Goal: Task Accomplishment & Management: Manage account settings

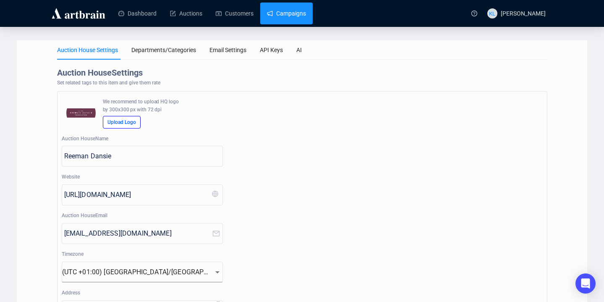
click at [289, 18] on link "Campaigns" at bounding box center [286, 14] width 39 height 22
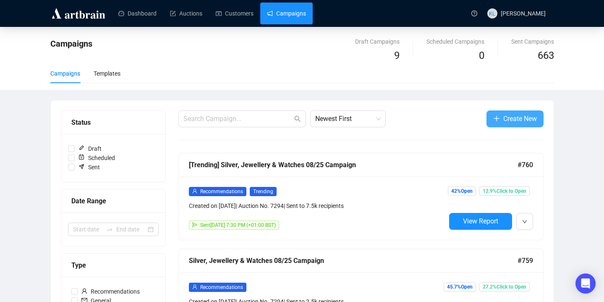
click at [514, 112] on button "Create New" at bounding box center [515, 118] width 57 height 17
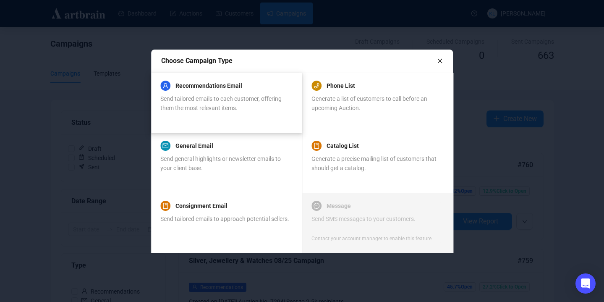
click at [224, 115] on div "Recommendations Email Send tailored emails to each customer, offering them the …" at bounding box center [225, 102] width 131 height 40
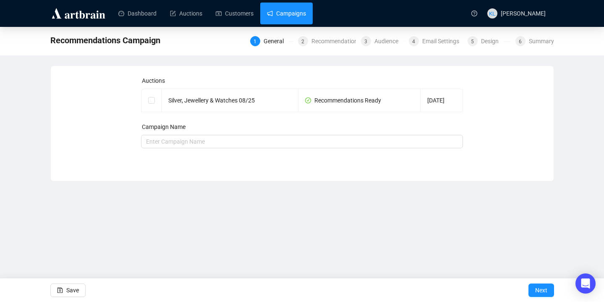
click at [289, 15] on link "Campaigns" at bounding box center [286, 14] width 39 height 22
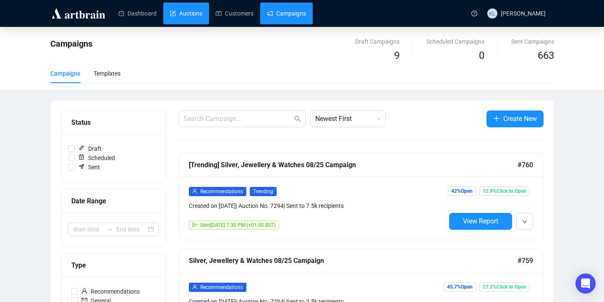
click at [180, 13] on link "Auctions" at bounding box center [186, 14] width 32 height 22
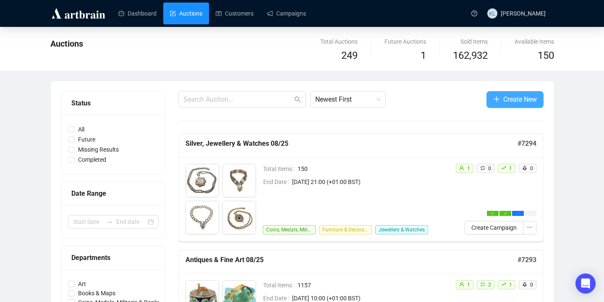
click at [497, 101] on icon "plus" at bounding box center [496, 99] width 7 height 7
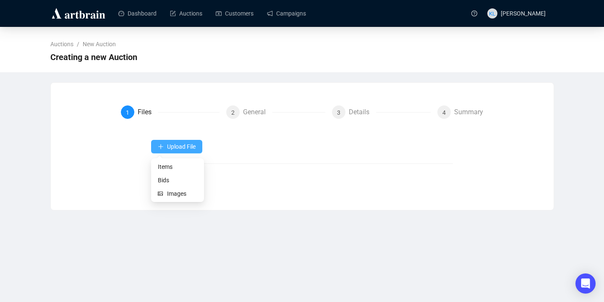
click at [181, 147] on span "Upload File" at bounding box center [181, 146] width 29 height 7
click at [176, 164] on span "Items" at bounding box center [177, 166] width 39 height 9
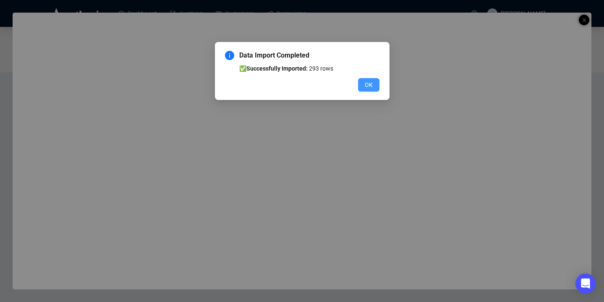
click at [365, 85] on span "OK" at bounding box center [369, 84] width 8 height 9
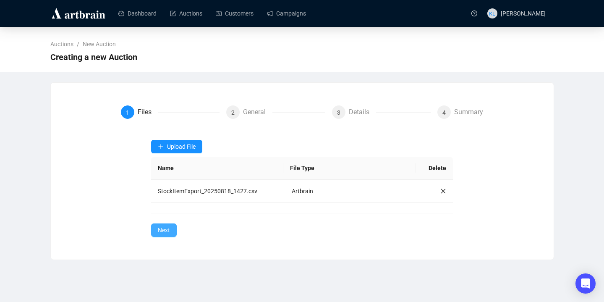
click at [170, 228] on span "Next" at bounding box center [164, 230] width 12 height 9
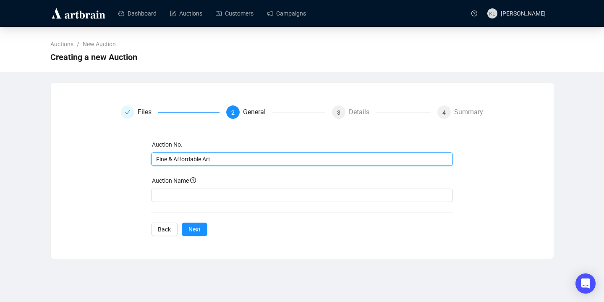
click at [205, 158] on input "Fine & Affordable Art" at bounding box center [301, 159] width 290 height 9
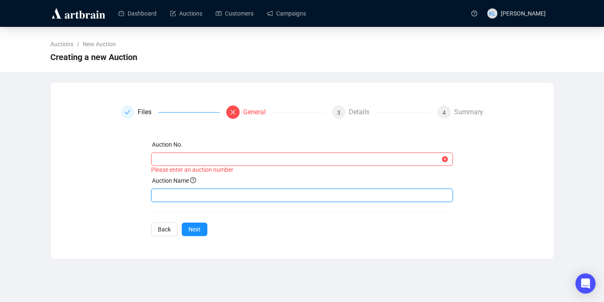
click at [201, 198] on input "text" at bounding box center [302, 195] width 302 height 13
paste input "Fine & Affordable Art"
type input "Fine & Affordable Art 08/25"
click at [184, 160] on input "text" at bounding box center [298, 159] width 284 height 9
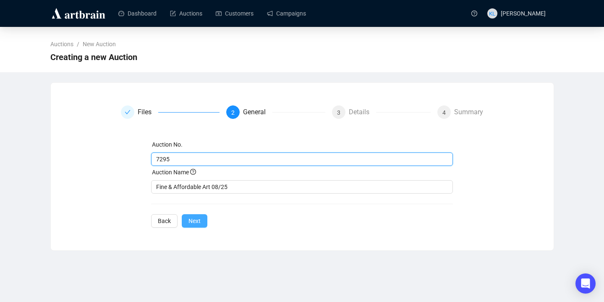
type input "7295"
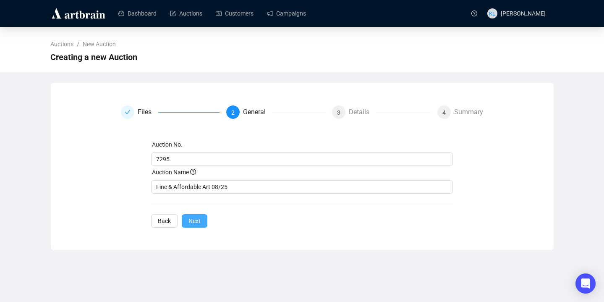
click at [201, 223] on span "Next" at bounding box center [195, 220] width 12 height 9
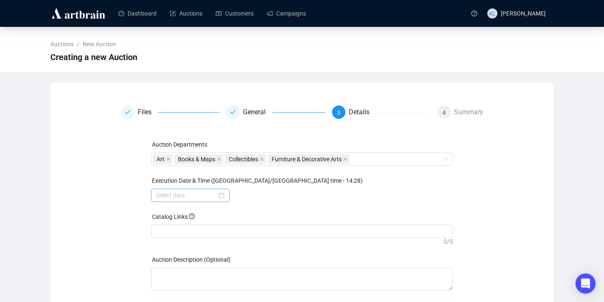
click at [191, 200] on div at bounding box center [190, 195] width 79 height 13
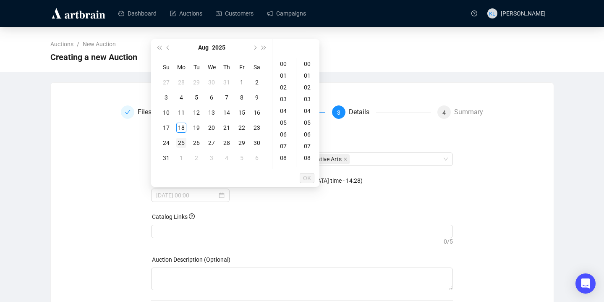
click at [179, 146] on div "25" at bounding box center [181, 143] width 10 height 10
click at [285, 128] on div "21" at bounding box center [284, 125] width 20 height 12
type input "[DATE] 21:00"
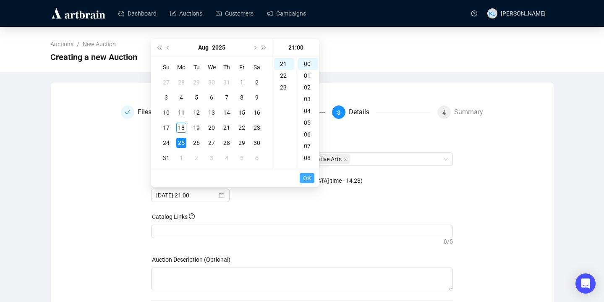
click at [307, 175] on span "OK" at bounding box center [307, 178] width 8 height 16
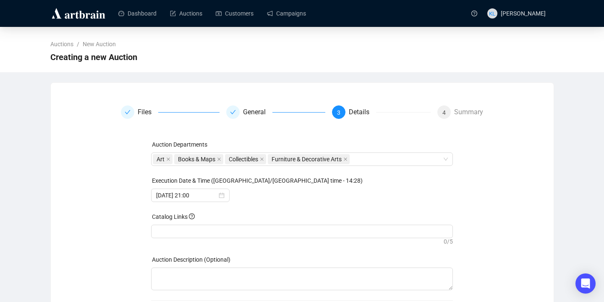
scroll to position [45, 0]
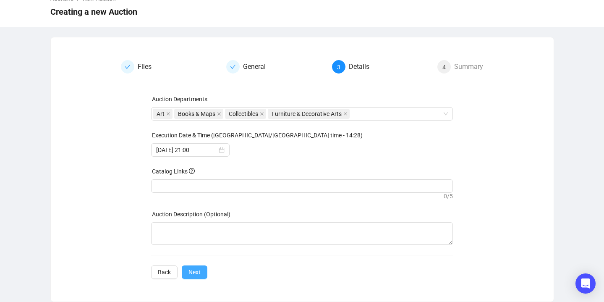
click at [202, 270] on button "Next" at bounding box center [195, 271] width 26 height 13
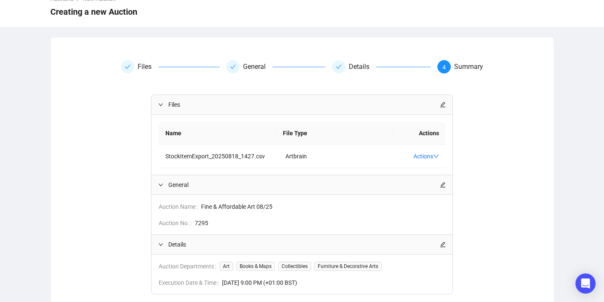
scroll to position [106, 0]
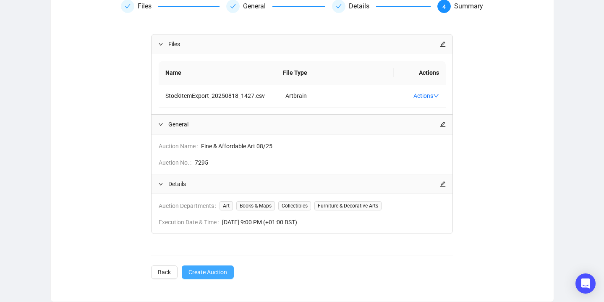
click at [205, 273] on span "Create Auction" at bounding box center [208, 272] width 39 height 9
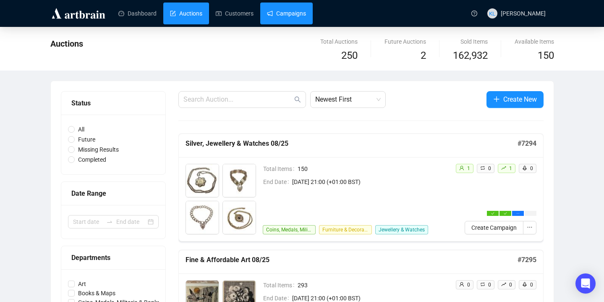
click at [295, 10] on link "Campaigns" at bounding box center [286, 14] width 39 height 22
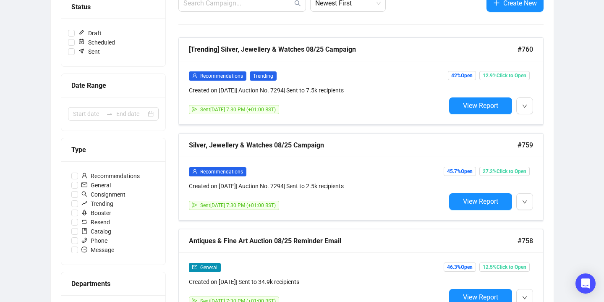
scroll to position [126, 0]
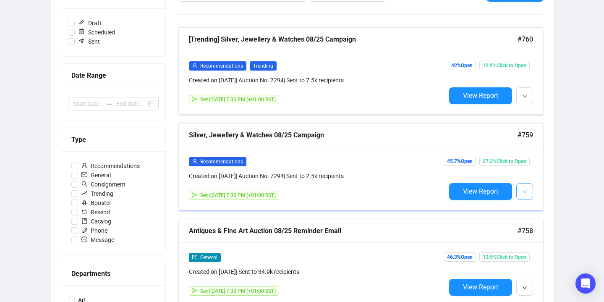
click at [523, 191] on icon "down" at bounding box center [524, 191] width 5 height 5
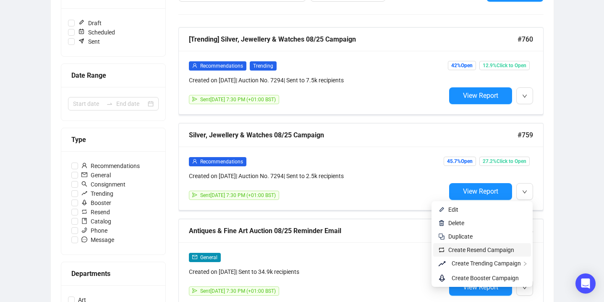
click at [493, 249] on span "Create Resend Campaign" at bounding box center [482, 250] width 66 height 7
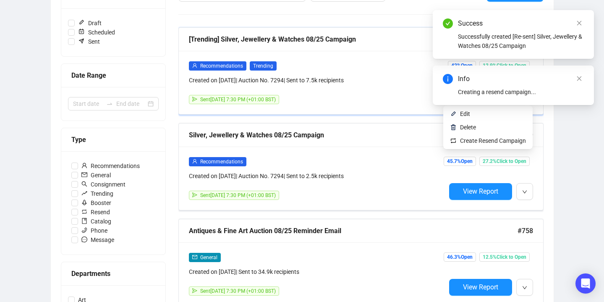
click at [527, 101] on button "button" at bounding box center [525, 95] width 17 height 17
click at [580, 81] on icon "close" at bounding box center [580, 79] width 6 height 6
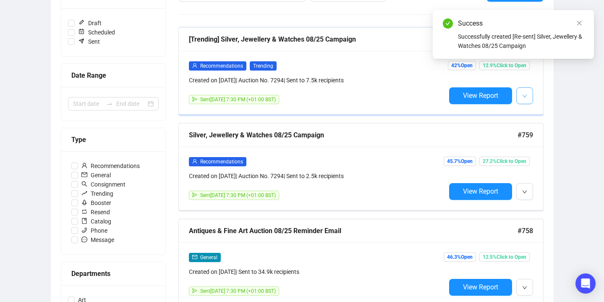
click at [527, 96] on button "button" at bounding box center [525, 95] width 17 height 17
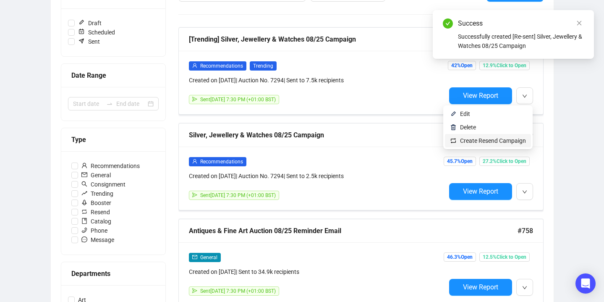
click at [488, 138] on span "Create Resend Campaign" at bounding box center [493, 140] width 66 height 7
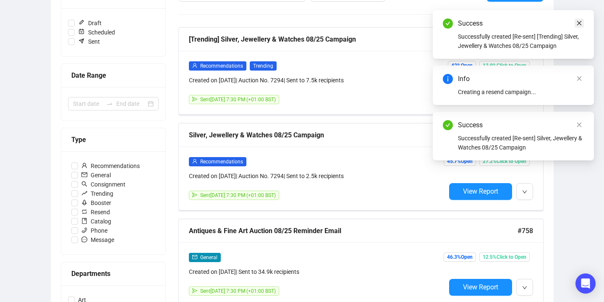
click at [580, 25] on icon "close" at bounding box center [580, 23] width 6 height 6
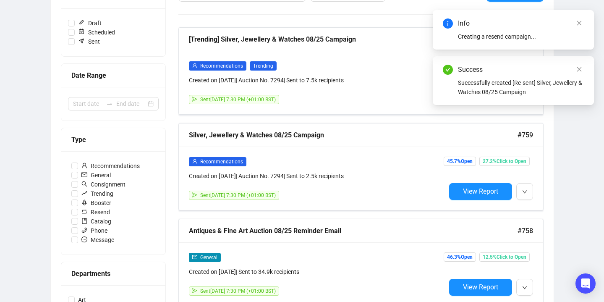
click at [580, 25] on icon "close" at bounding box center [580, 23] width 6 height 6
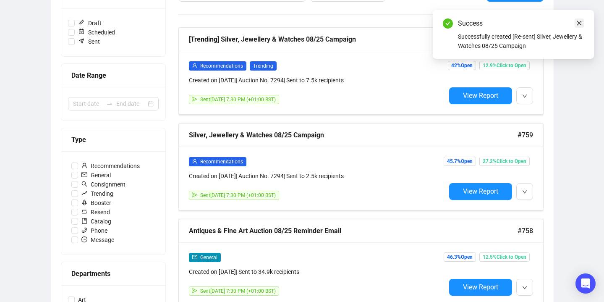
click at [580, 24] on icon "close" at bounding box center [579, 23] width 5 height 5
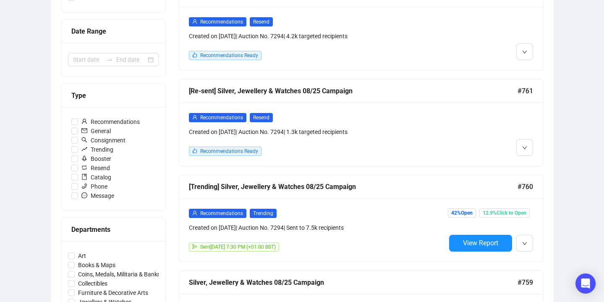
scroll to position [178, 0]
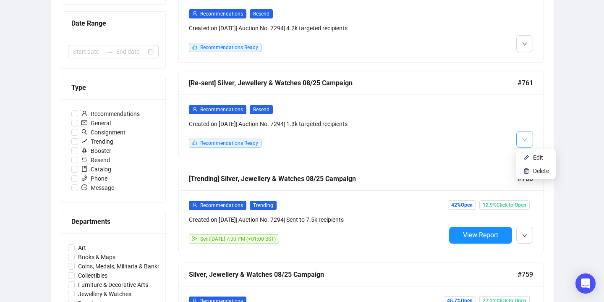
click at [521, 138] on button "button" at bounding box center [525, 139] width 17 height 17
click at [530, 157] on li "Edit" at bounding box center [536, 157] width 36 height 13
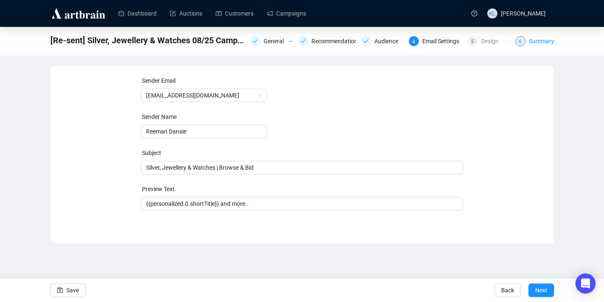
click at [525, 43] on div "6 Summary" at bounding box center [535, 41] width 39 height 10
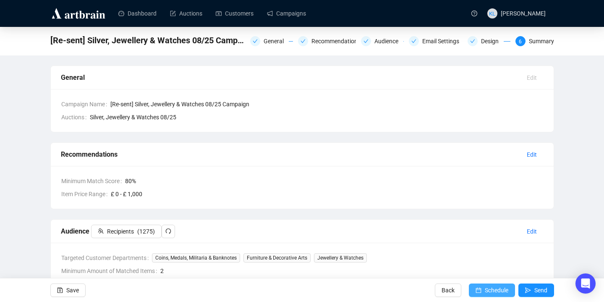
click at [485, 287] on span "Schedule" at bounding box center [497, 290] width 24 height 24
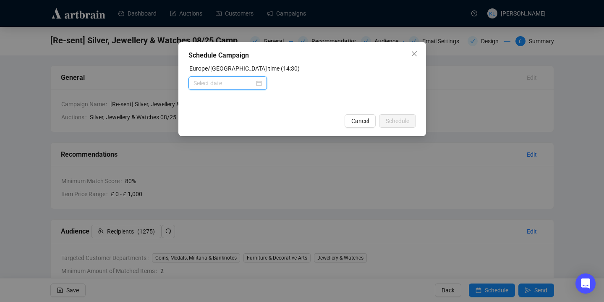
click at [219, 85] on input at bounding box center [224, 83] width 61 height 9
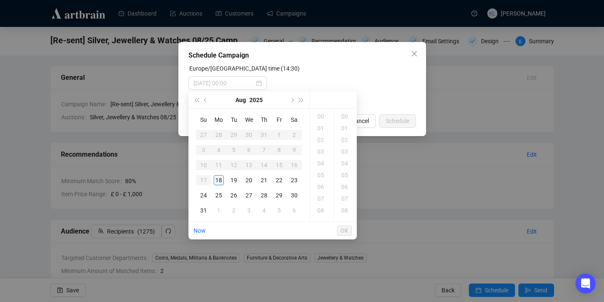
click at [220, 182] on div "18" at bounding box center [219, 180] width 10 height 10
click at [322, 165] on div "19" at bounding box center [322, 163] width 20 height 12
click at [344, 137] on div "30" at bounding box center [346, 138] width 20 height 12
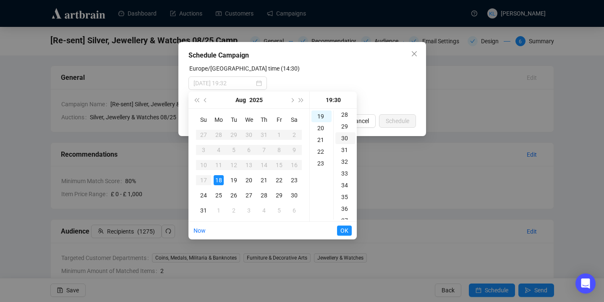
scroll to position [353, 0]
type input "2025-08-18 19:30"
click at [345, 231] on span "OK" at bounding box center [345, 231] width 8 height 16
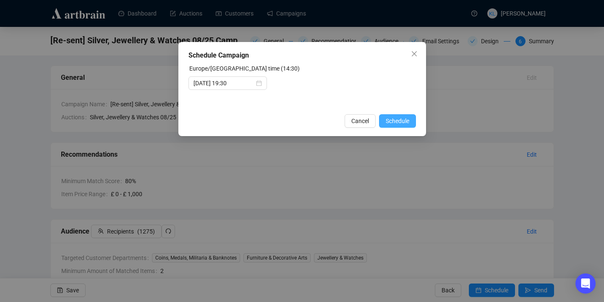
click at [392, 120] on span "Schedule" at bounding box center [398, 120] width 24 height 9
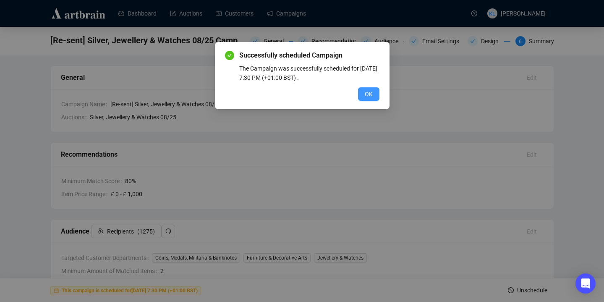
click at [374, 95] on button "OK" at bounding box center [368, 93] width 21 height 13
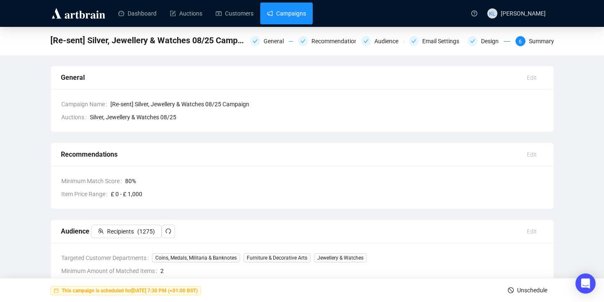
click at [299, 13] on link "Campaigns" at bounding box center [286, 14] width 39 height 22
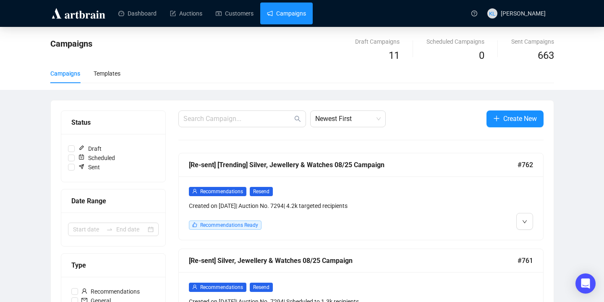
scroll to position [75, 0]
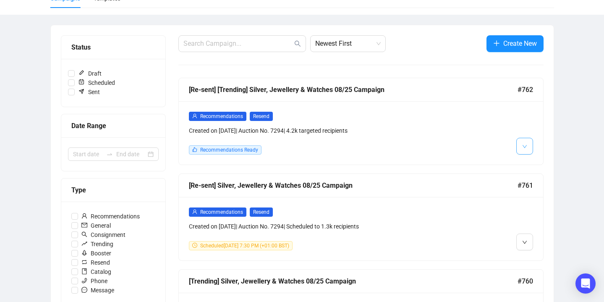
click at [525, 150] on span "button" at bounding box center [524, 146] width 5 height 10
click at [531, 164] on li "Edit" at bounding box center [536, 163] width 36 height 13
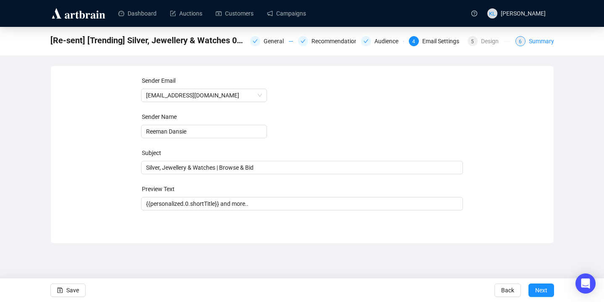
click at [538, 42] on div "Summary" at bounding box center [541, 41] width 25 height 10
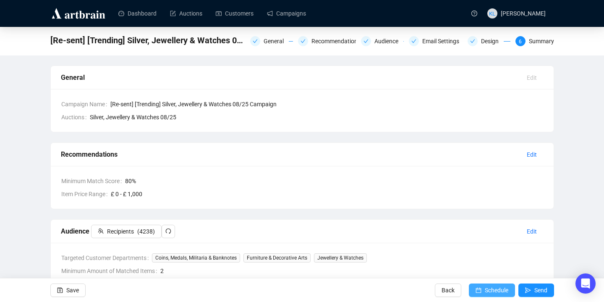
click at [488, 284] on span "Schedule" at bounding box center [497, 290] width 24 height 24
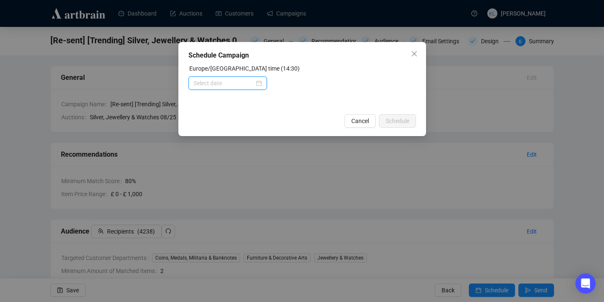
click at [227, 84] on input at bounding box center [224, 83] width 61 height 9
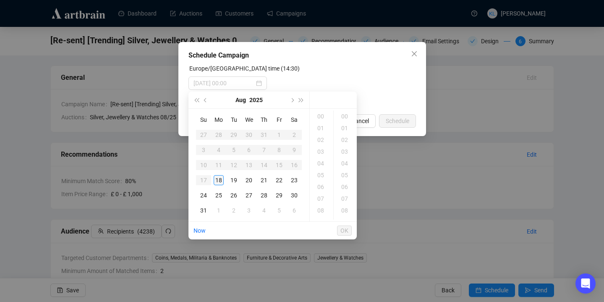
click at [220, 181] on div "18" at bounding box center [219, 180] width 10 height 10
click at [322, 166] on div "19" at bounding box center [322, 163] width 20 height 12
click at [346, 177] on div "30" at bounding box center [346, 180] width 20 height 12
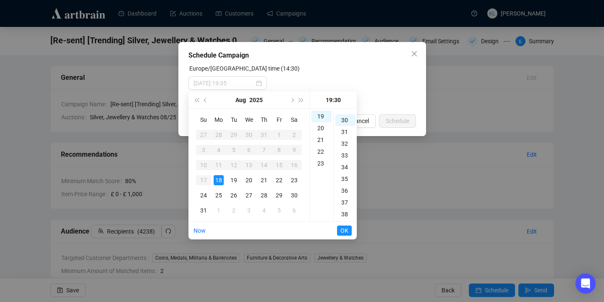
scroll to position [353, 0]
type input "2025-08-18 19:30"
click at [348, 233] on span "OK" at bounding box center [345, 231] width 8 height 16
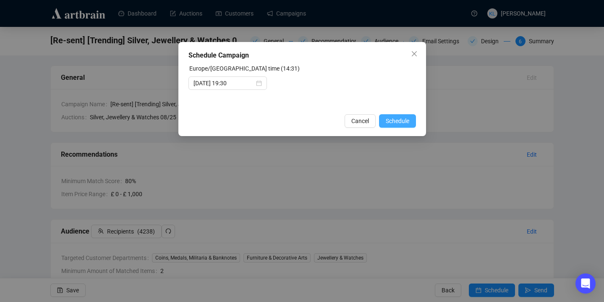
click at [391, 118] on span "Schedule" at bounding box center [398, 120] width 24 height 9
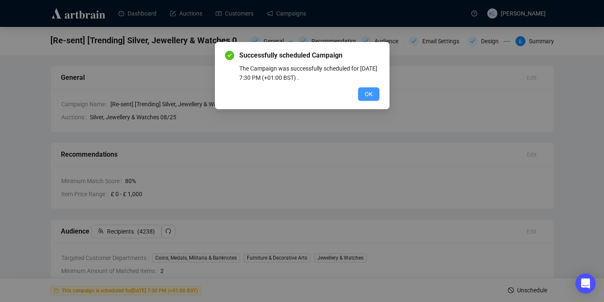
click at [364, 92] on button "OK" at bounding box center [368, 93] width 21 height 13
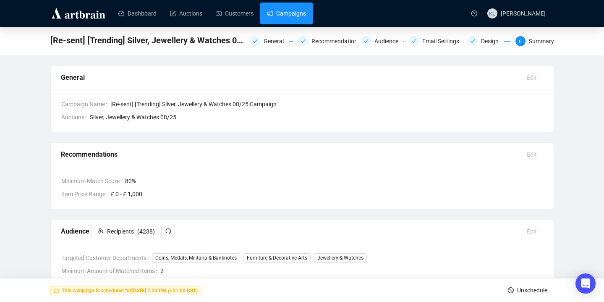
click at [298, 16] on link "Campaigns" at bounding box center [286, 14] width 39 height 22
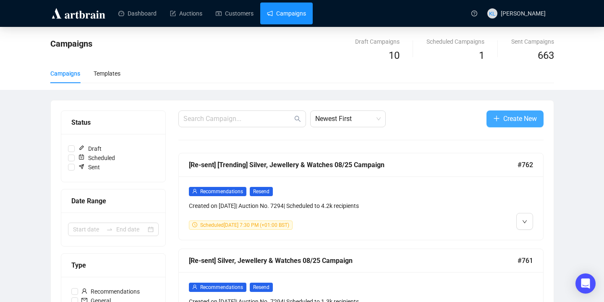
click at [493, 112] on button "Create New" at bounding box center [515, 118] width 57 height 17
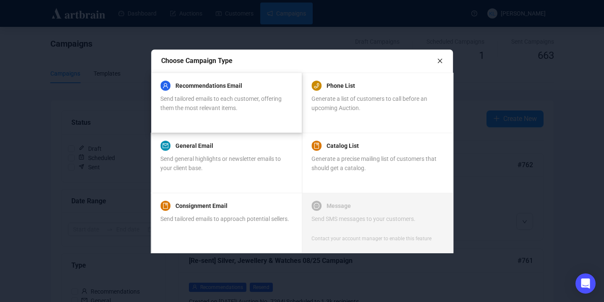
click at [261, 105] on div "Send tailored emails to each customer, offering them the most relevant items." at bounding box center [225, 103] width 131 height 18
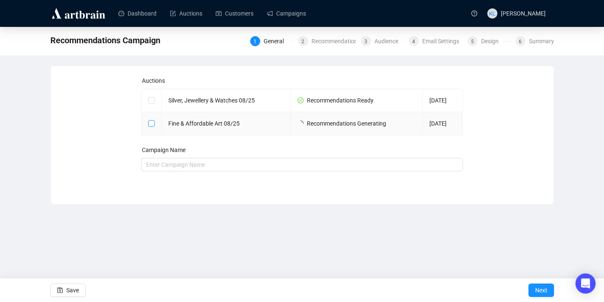
click at [155, 124] on span at bounding box center [151, 123] width 7 height 7
click at [154, 124] on input "checkbox" at bounding box center [151, 123] width 6 height 6
checkbox input "true"
type input "Fine & Affordable Art 08/25 Campaign"
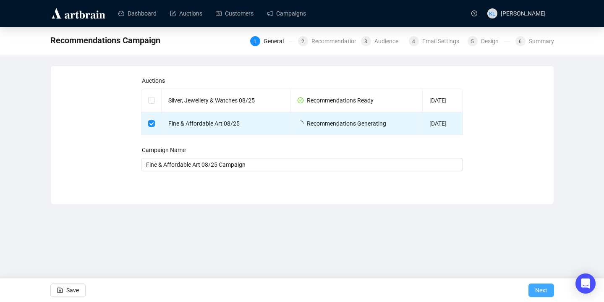
click at [534, 289] on button "Next" at bounding box center [542, 289] width 26 height 13
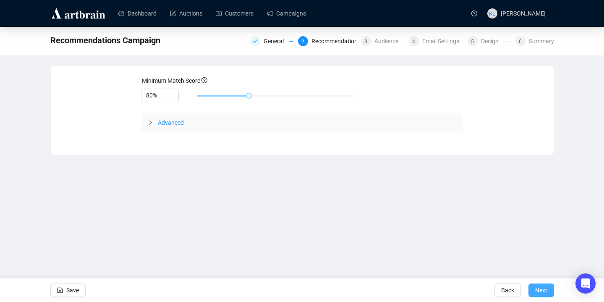
click at [534, 289] on button "Next" at bounding box center [542, 289] width 26 height 13
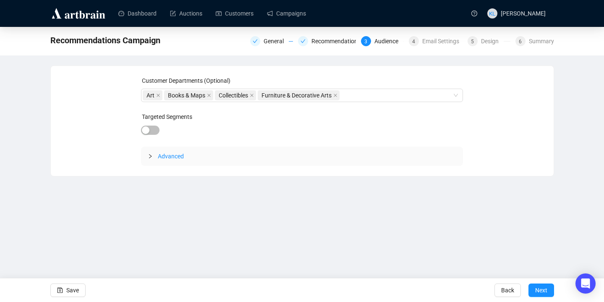
click at [534, 289] on button "Next" at bounding box center [542, 289] width 26 height 13
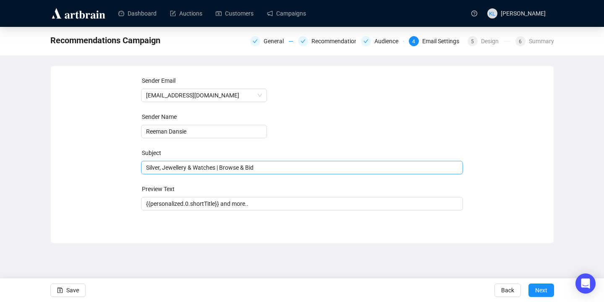
click at [280, 171] on span "Silver, Jewellery & Watches | Browse & Bid" at bounding box center [302, 167] width 322 height 7
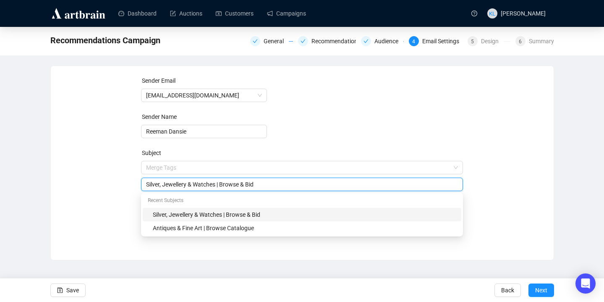
drag, startPoint x: 221, startPoint y: 186, endPoint x: 126, endPoint y: 188, distance: 95.3
click at [125, 188] on div "Sender Email auctions@reemandansie.com Sender Name Reeman Dansie Subject Merge …" at bounding box center [302, 156] width 483 height 161
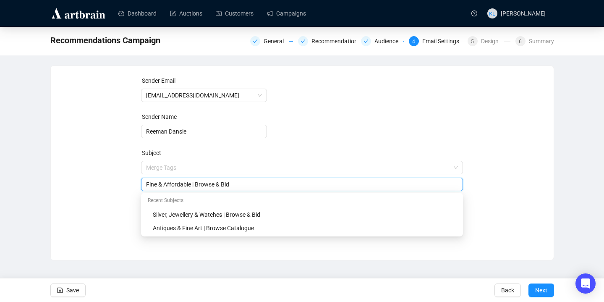
type input "Fine & Affordable | Browse & Bid"
click at [301, 136] on form "Sender Email auctions@reemandansie.com Sender Name Reeman Dansie Subject Merge …" at bounding box center [302, 151] width 322 height 151
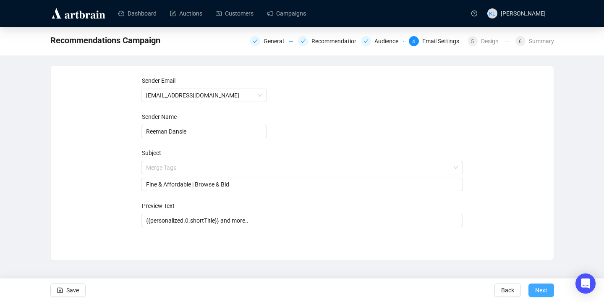
click at [546, 291] on span "Next" at bounding box center [541, 290] width 12 height 24
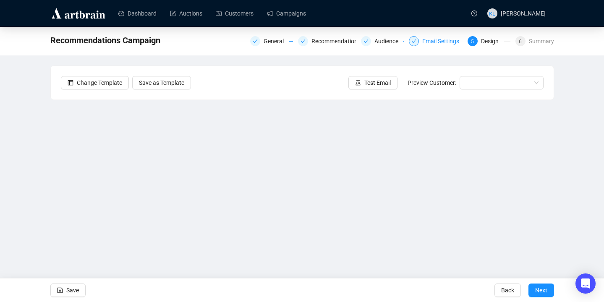
click at [424, 37] on div "Email Settings" at bounding box center [443, 41] width 42 height 10
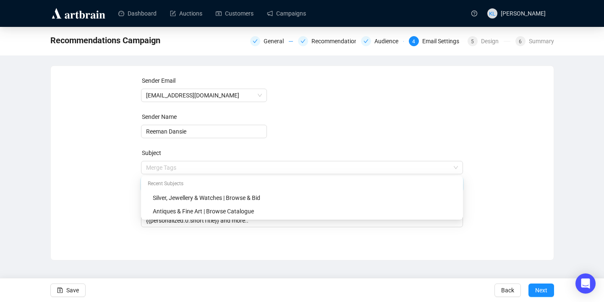
click at [194, 169] on span "Merge Tags Fine & Affordable | Browse & Bid" at bounding box center [302, 176] width 322 height 24
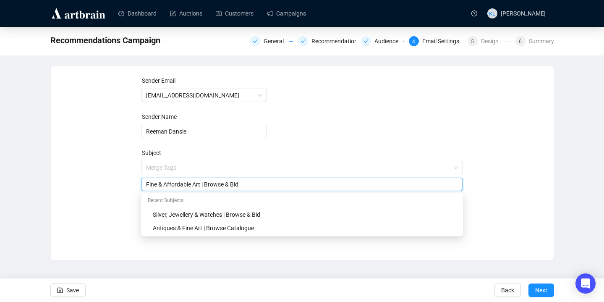
type input "Fine & Affordable Art | Browse & Bid"
click at [498, 160] on div "Sender Email auctions@reemandansie.com Sender Name Reeman Dansie Subject Merge …" at bounding box center [302, 156] width 483 height 161
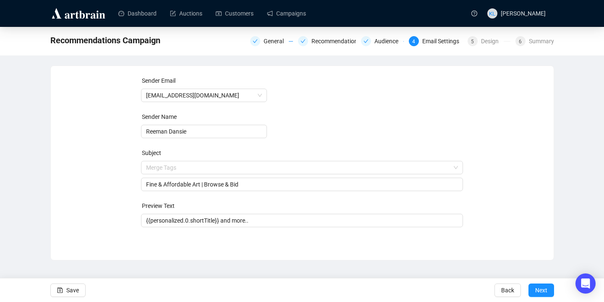
click at [484, 35] on div "General Recommendations Audience 4 Email Settings 5 Design 6 Summary" at bounding box center [402, 40] width 304 height 12
click at [483, 40] on div "Design" at bounding box center [492, 41] width 23 height 10
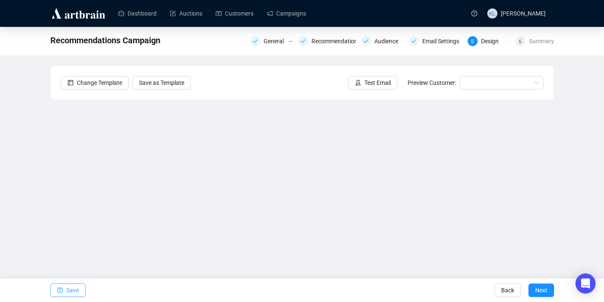
click at [79, 289] on span "Save" at bounding box center [72, 290] width 13 height 24
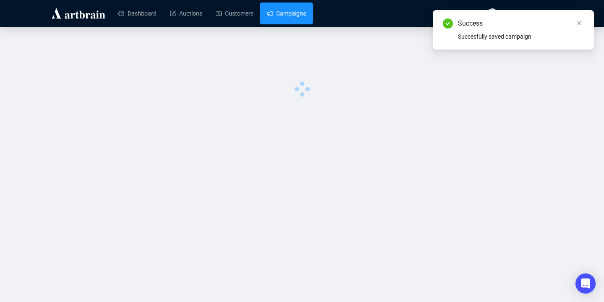
click at [304, 13] on link "Campaigns" at bounding box center [286, 14] width 39 height 22
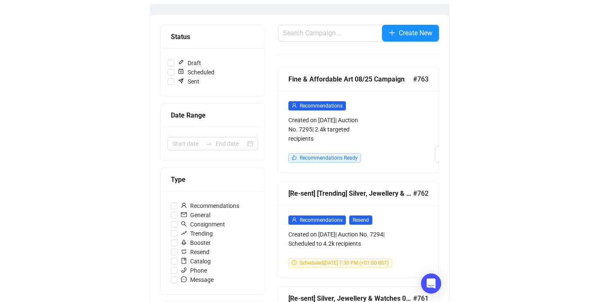
scroll to position [86, 0]
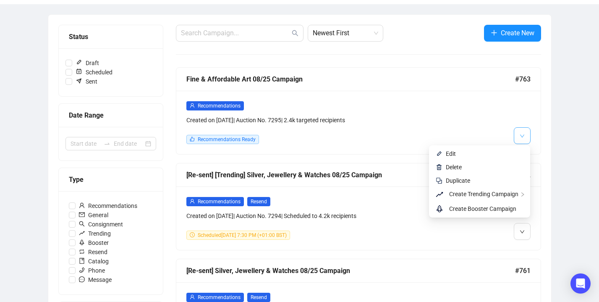
click at [519, 131] on button "button" at bounding box center [522, 135] width 17 height 17
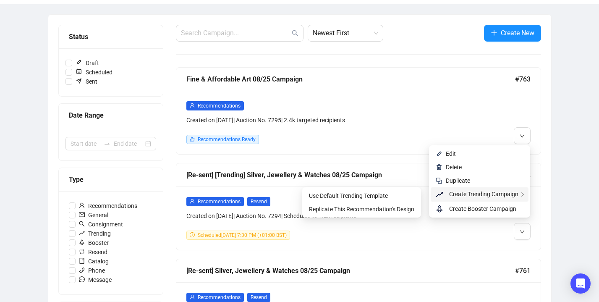
click at [492, 192] on span "Create Trending Campaign" at bounding box center [483, 194] width 69 height 7
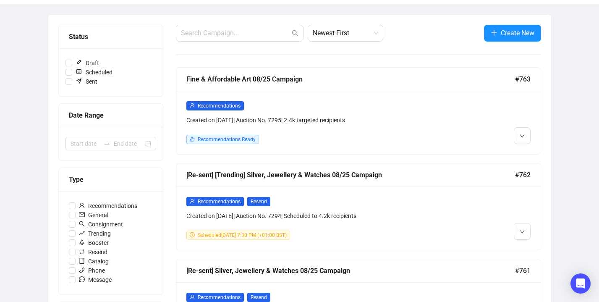
click at [412, 123] on div "Created on Aug 18, 2025 | Auction No. 7295 | 2.4k targeted recipients" at bounding box center [314, 119] width 257 height 9
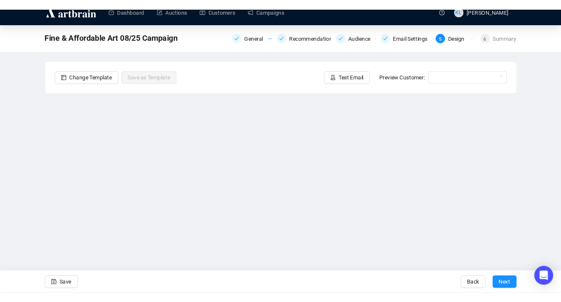
scroll to position [10, 0]
